Goal: Task Accomplishment & Management: Manage account settings

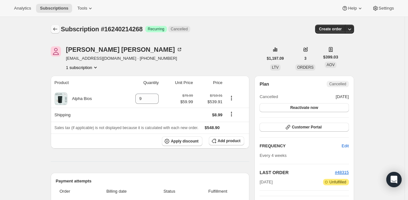
click at [54, 31] on icon "Subscriptions" at bounding box center [55, 29] width 6 height 6
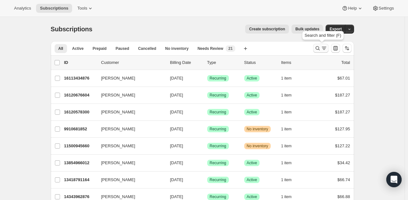
click at [321, 47] on icon "Search and filter results" at bounding box center [317, 48] width 6 height 6
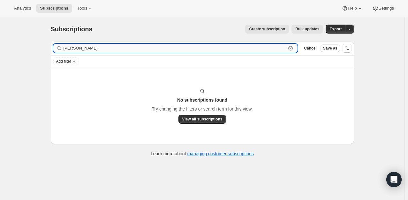
drag, startPoint x: 93, startPoint y: 48, endPoint x: 71, endPoint y: 50, distance: 22.1
click at [71, 50] on input "[PERSON_NAME]" at bounding box center [174, 48] width 223 height 9
type input "s"
type input "w"
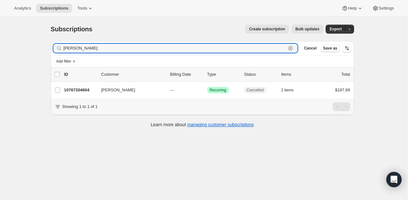
type input "[PERSON_NAME]"
drag, startPoint x: 116, startPoint y: 47, endPoint x: 55, endPoint y: 56, distance: 61.6
click at [38, 58] on div "Subscriptions. This page is ready Subscriptions Create subscription Bulk update…" at bounding box center [202, 117] width 404 height 200
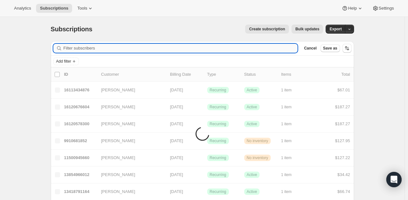
paste input ""[EMAIL_ADDRESS][DOMAIN_NAME]" <[EMAIL_ADDRESS][DOMAIN_NAME]>"
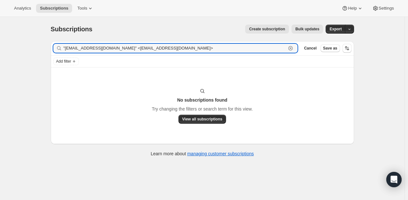
drag, startPoint x: 118, startPoint y: 47, endPoint x: 62, endPoint y: 55, distance: 56.8
click at [62, 55] on div "Filter subscribers "[EMAIL_ADDRESS][DOMAIN_NAME]" <[EMAIL_ADDRESS][DOMAIN_NAME]…" at bounding box center [202, 48] width 303 height 14
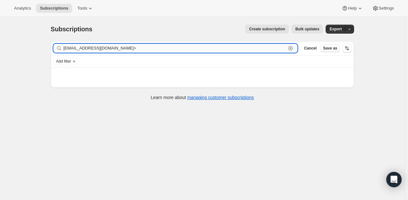
click at [154, 48] on input "[EMAIL_ADDRESS][DOMAIN_NAME]>" at bounding box center [174, 48] width 223 height 9
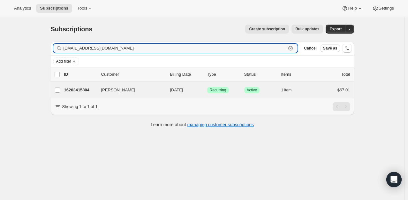
type input "[EMAIL_ADDRESS][DOMAIN_NAME]"
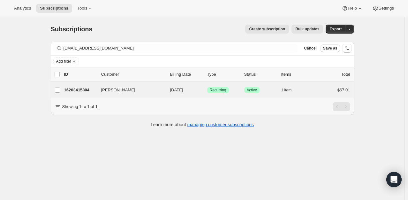
click at [81, 84] on div "[PERSON_NAME] 16203415804 [PERSON_NAME] [DATE] Success Recurring Success Active…" at bounding box center [202, 90] width 303 height 17
click at [79, 89] on p "16203415804" at bounding box center [80, 90] width 32 height 6
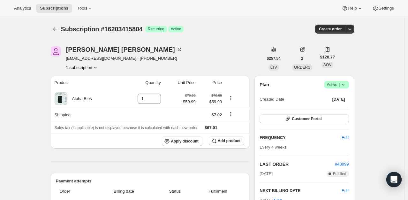
click at [336, 82] on span "Active |" at bounding box center [336, 84] width 19 height 6
click at [341, 105] on span "Cancel subscription" at bounding box center [338, 107] width 36 height 5
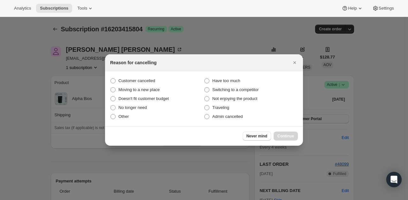
drag, startPoint x: 147, startPoint y: 82, endPoint x: 241, endPoint y: 122, distance: 102.3
click at [149, 82] on span "Customer cancelled" at bounding box center [136, 80] width 37 height 5
click at [116, 78] on label "Customer cancelled" at bounding box center [157, 80] width 94 height 9
click at [111, 78] on input "Customer cancelled" at bounding box center [110, 78] width 0 height 0
radio input "true"
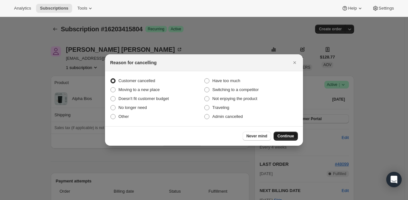
click at [295, 137] on button "Continue" at bounding box center [285, 135] width 24 height 9
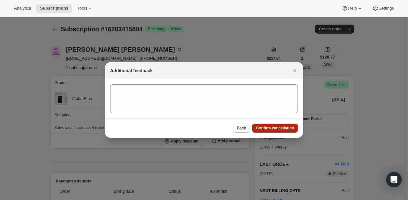
click at [282, 128] on span "Confirm cancellation" at bounding box center [275, 127] width 38 height 5
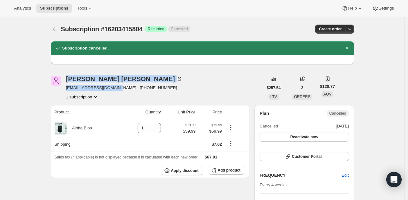
drag, startPoint x: 113, startPoint y: 89, endPoint x: 62, endPoint y: 87, distance: 51.1
click at [62, 87] on div "[PERSON_NAME] [PERSON_NAME][EMAIL_ADDRESS][DOMAIN_NAME] · [PHONE_NUMBER] 1 subs…" at bounding box center [157, 88] width 212 height 24
click at [57, 90] on div at bounding box center [56, 88] width 10 height 24
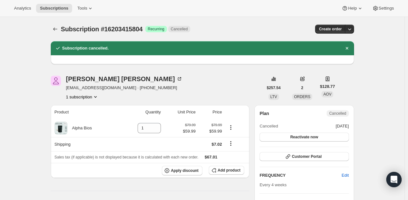
click at [60, 89] on div at bounding box center [56, 88] width 10 height 24
drag, startPoint x: 67, startPoint y: 87, endPoint x: 109, endPoint y: 86, distance: 42.4
click at [113, 85] on div "[PERSON_NAME] [PERSON_NAME][EMAIL_ADDRESS][DOMAIN_NAME] · [PHONE_NUMBER] 1 subs…" at bounding box center [157, 88] width 212 height 24
copy span "[EMAIL_ADDRESS][DOMAIN_NAME]"
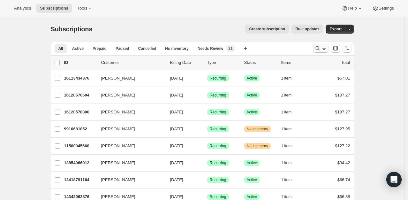
click at [324, 49] on icon "Search and filter results" at bounding box center [324, 48] width 6 height 6
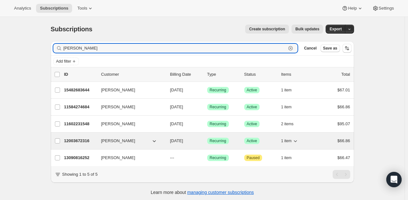
type input "brock"
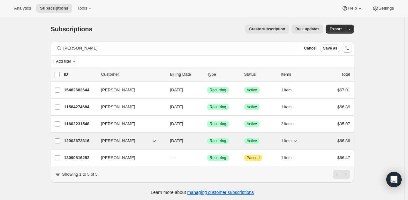
click at [73, 139] on p "12003672316" at bounding box center [80, 140] width 32 height 6
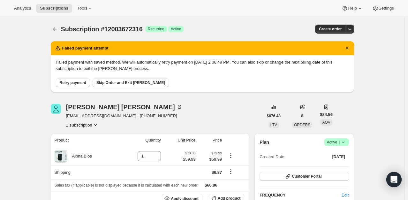
click at [339, 141] on span "|" at bounding box center [338, 141] width 1 height 5
click at [327, 168] on span "Cancel subscription" at bounding box center [338, 165] width 36 height 6
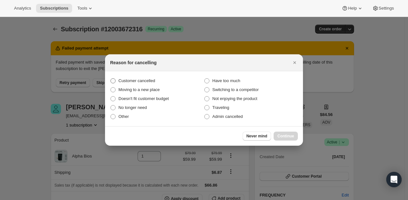
click at [137, 78] on span "Customer cancelled" at bounding box center [136, 80] width 37 height 5
click at [111, 78] on input "Customer cancelled" at bounding box center [110, 78] width 0 height 0
radio input "true"
click at [293, 137] on span "Continue" at bounding box center [285, 135] width 17 height 5
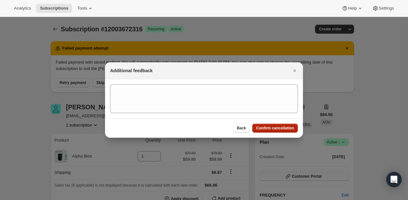
click at [289, 127] on span "Confirm cancellation" at bounding box center [275, 127] width 38 height 5
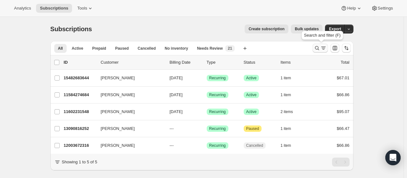
click at [320, 51] on icon "Search and filter results" at bounding box center [317, 48] width 6 height 6
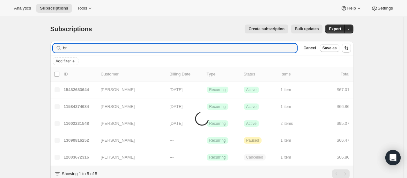
type input "b"
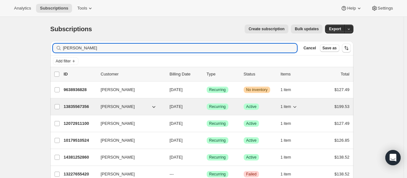
scroll to position [32, 0]
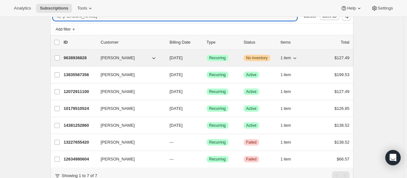
type input "mistin goodwin"
click at [70, 59] on p "9638936828" at bounding box center [80, 58] width 32 height 6
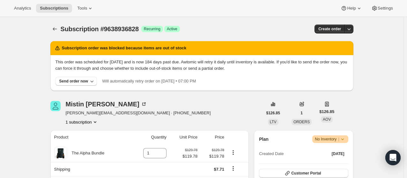
click at [336, 136] on span "Warning No Inventory |" at bounding box center [330, 140] width 36 height 8
click at [337, 164] on span "Cancel subscription" at bounding box center [332, 162] width 36 height 5
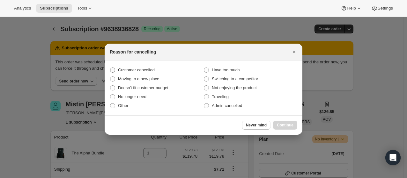
click at [145, 72] on span "Customer cancelled" at bounding box center [136, 70] width 37 height 5
click at [110, 68] on input "Customer cancelled" at bounding box center [110, 68] width 0 height 0
radio input "true"
click at [216, 107] on span "Admin cancelled" at bounding box center [227, 105] width 30 height 5
click at [204, 104] on input "Admin cancelled" at bounding box center [204, 103] width 0 height 0
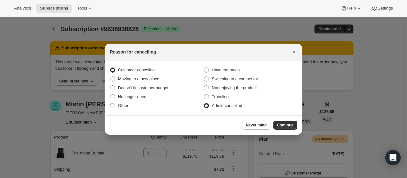
radio input "true"
radio input "false"
drag, startPoint x: 280, startPoint y: 120, endPoint x: 281, endPoint y: 124, distance: 3.9
click at [281, 123] on div "Never mind Continue" at bounding box center [204, 124] width 198 height 19
click at [281, 124] on span "Continue" at bounding box center [285, 125] width 17 height 5
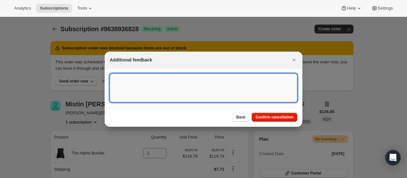
click at [152, 97] on textarea ":rs1:" at bounding box center [204, 88] width 188 height 29
type textarea "No longer in stock bh"
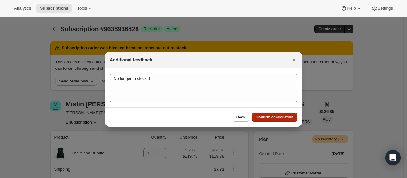
drag, startPoint x: 275, startPoint y: 111, endPoint x: 274, endPoint y: 118, distance: 7.4
click at [275, 111] on div "Back Confirm cancellation" at bounding box center [204, 117] width 198 height 19
click at [274, 118] on span "Confirm cancellation" at bounding box center [275, 117] width 38 height 5
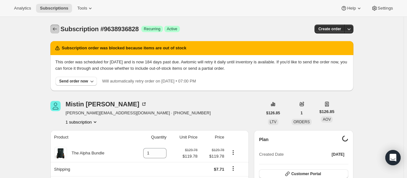
click at [54, 29] on icon "Subscriptions" at bounding box center [55, 29] width 6 height 6
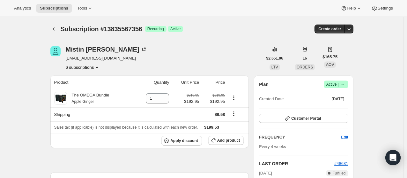
click at [337, 83] on span "Active |" at bounding box center [335, 84] width 19 height 6
click at [341, 95] on span "Pause subscription" at bounding box center [337, 96] width 35 height 5
